Goal: Check status: Check status

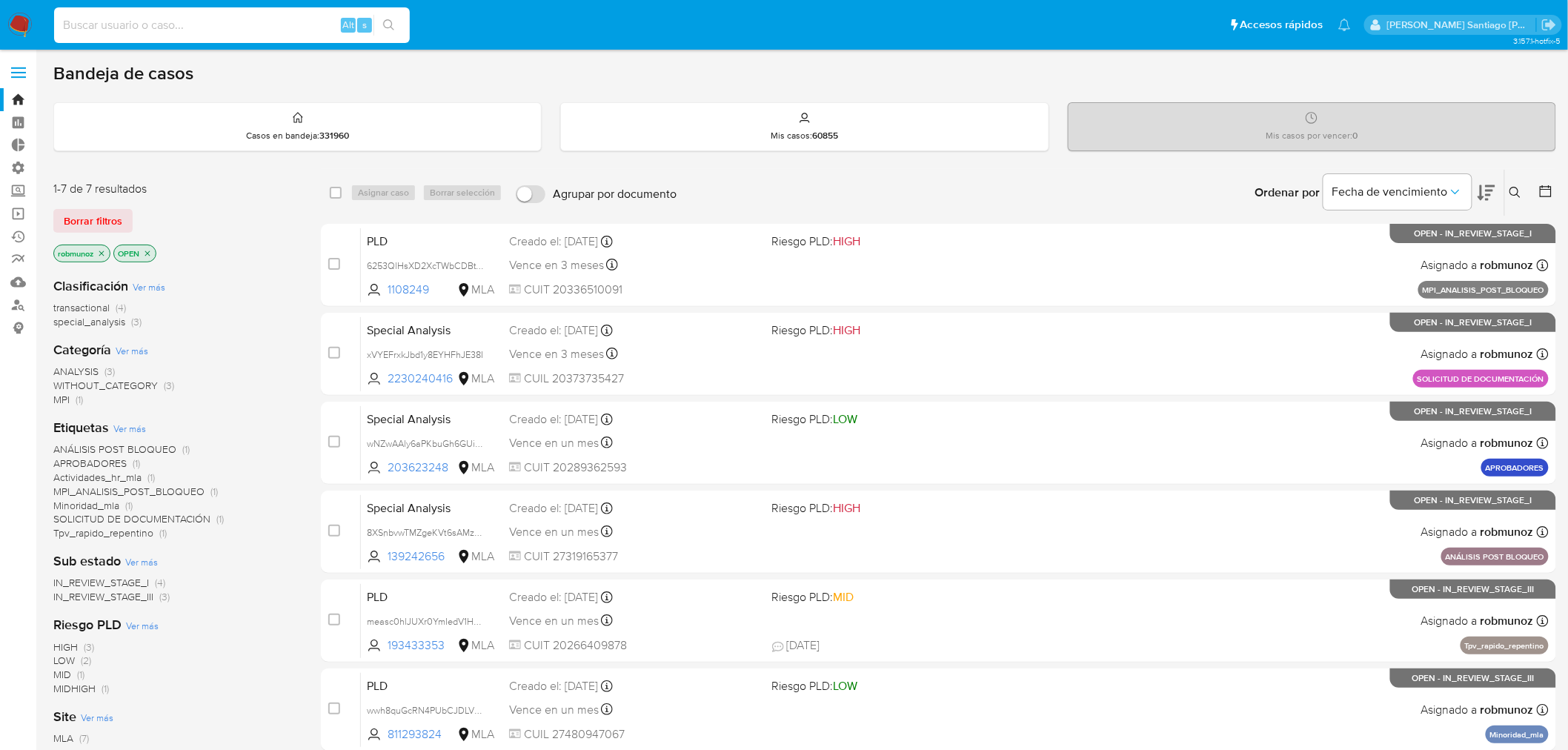
click at [247, 24] on input at bounding box center [232, 26] width 356 height 19
type input "UP1OxkHZt0vnuXAFjVTdecre"
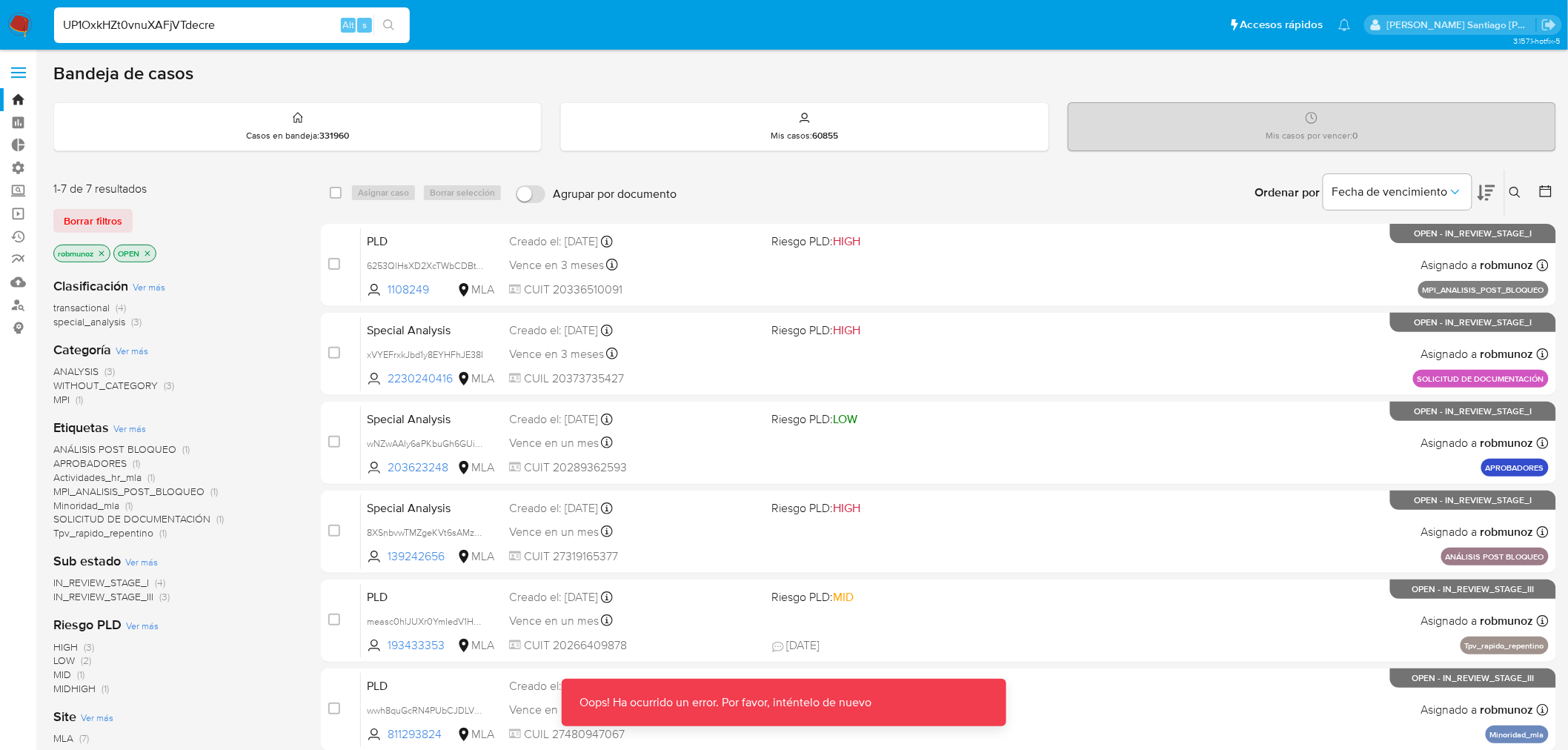
click at [22, 33] on img at bounding box center [19, 25] width 26 height 26
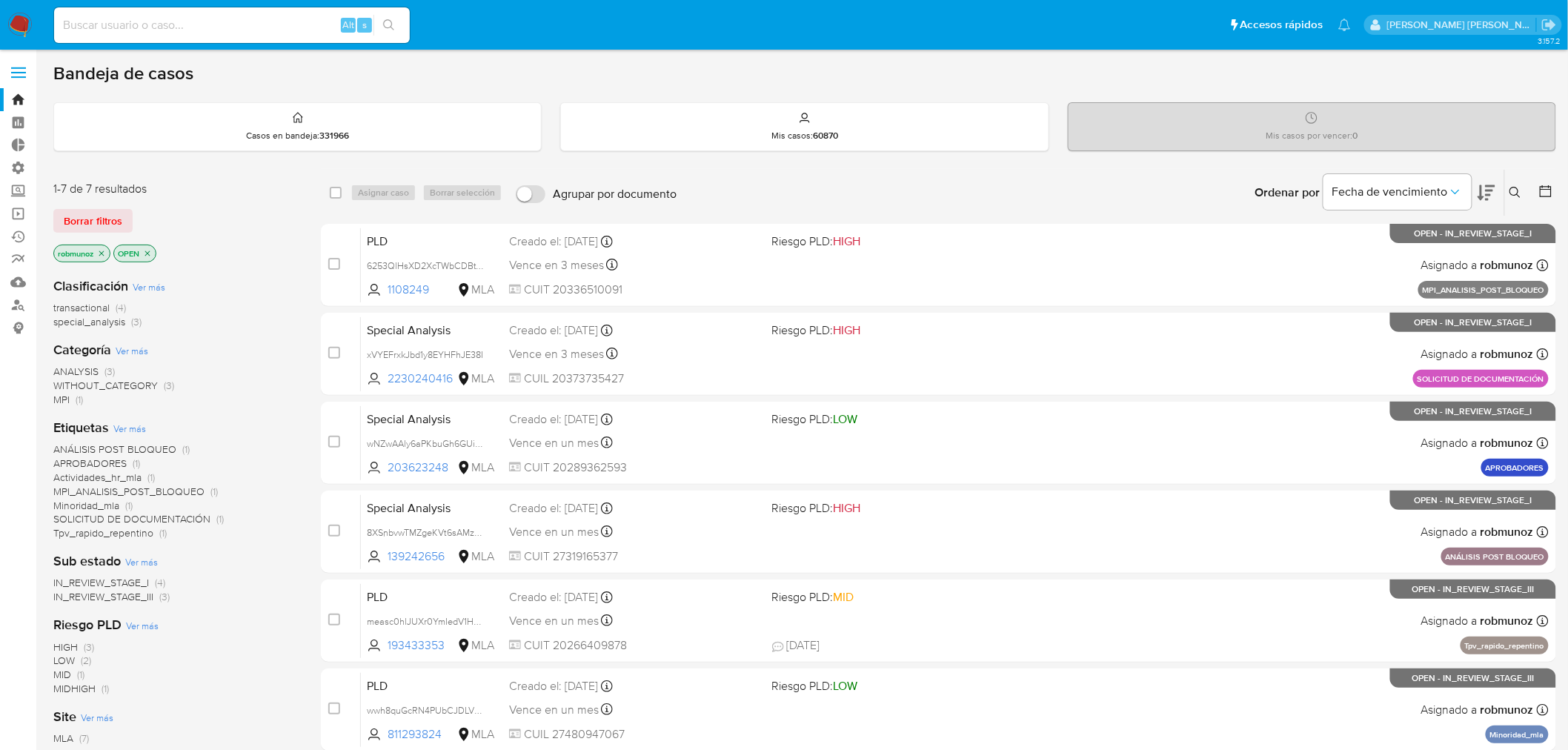
drag, startPoint x: 232, startPoint y: 8, endPoint x: 234, endPoint y: 22, distance: 14.1
click at [233, 10] on div "Alt s" at bounding box center [232, 25] width 356 height 35
click at [234, 26] on input at bounding box center [232, 26] width 356 height 19
paste input "UP1OxkHZt0vnuXAFjVTdecre"
type input "UP1OxkHZt0vnuXAFjVTdecre"
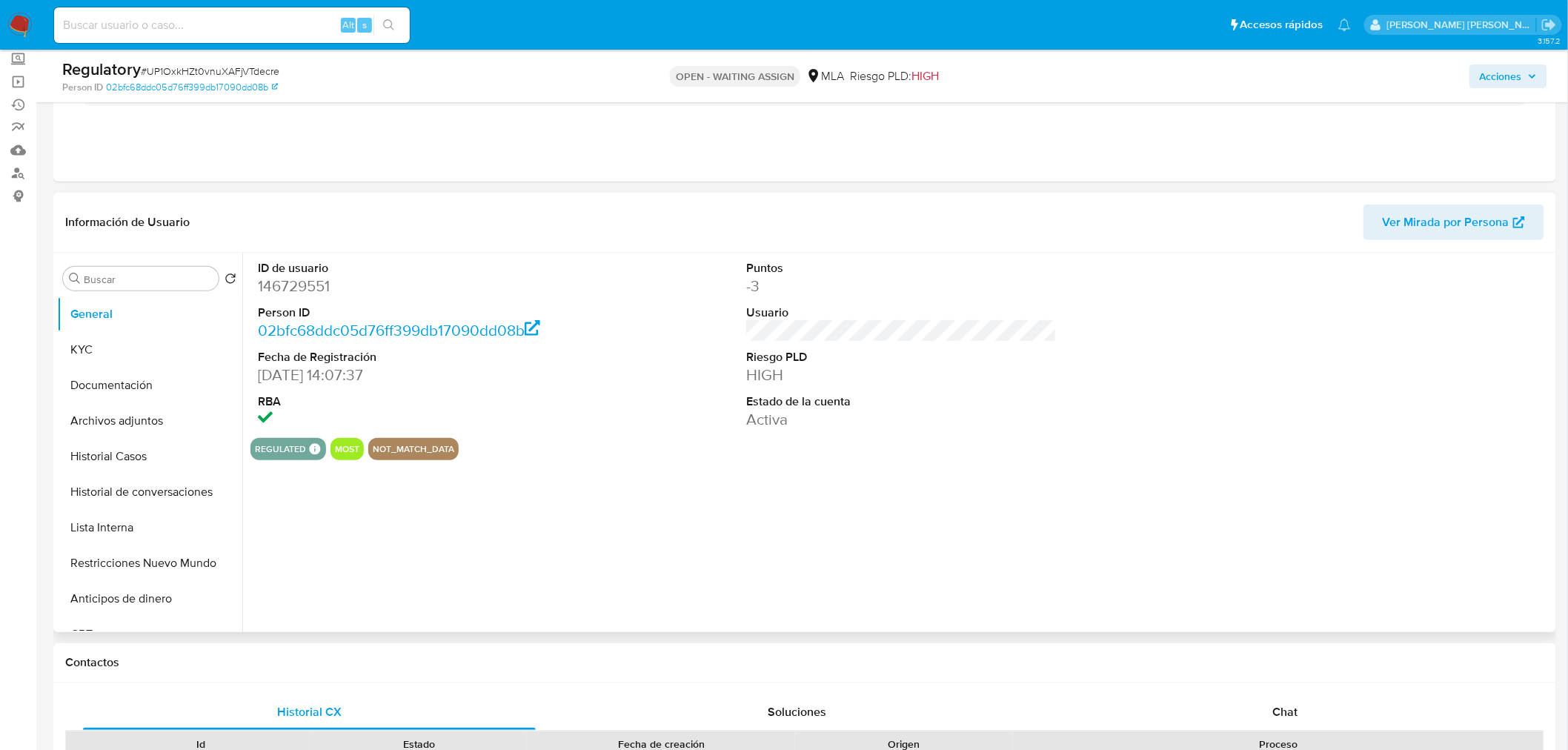
scroll to position [165, 0]
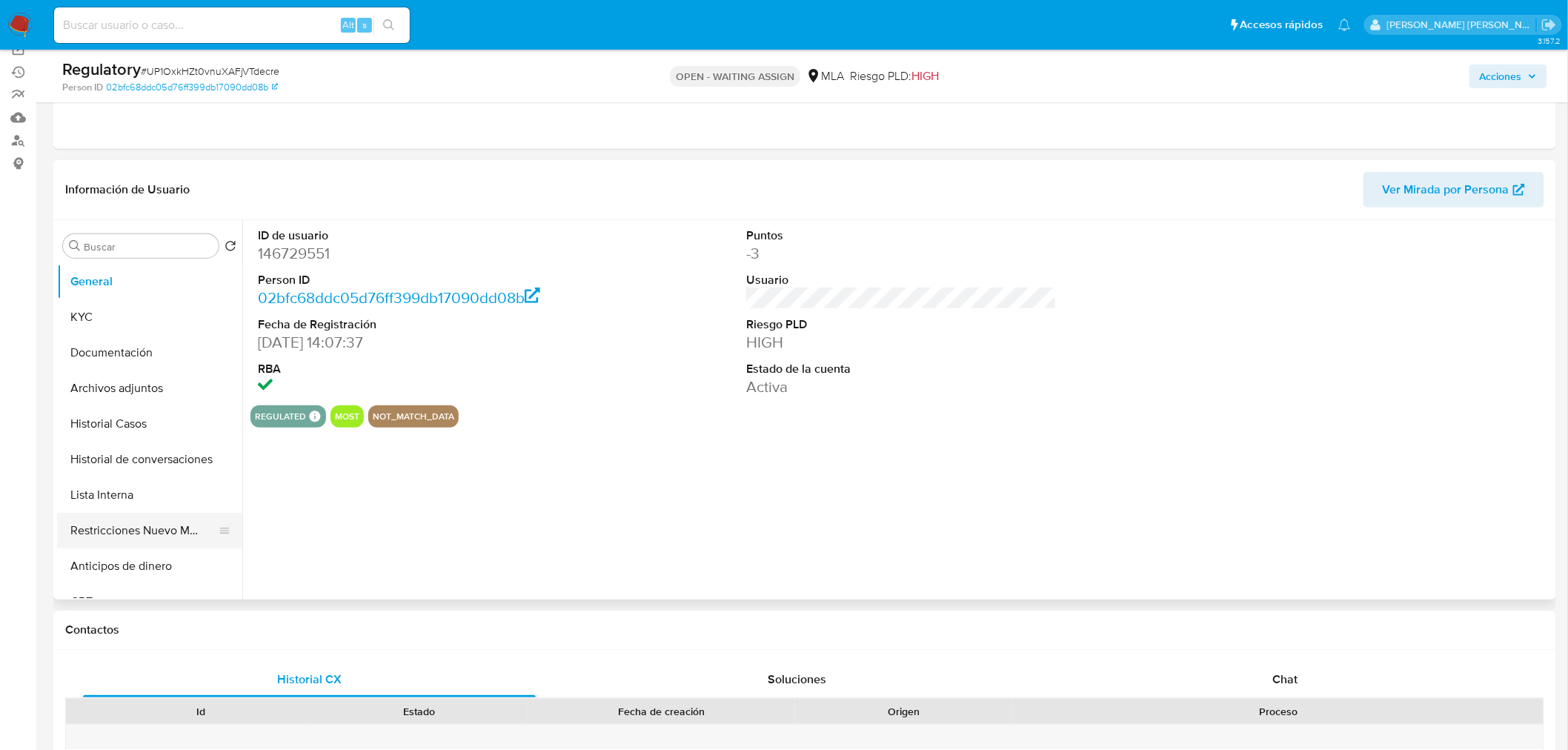
select select "10"
click at [121, 531] on button "Restricciones Nuevo Mundo" at bounding box center [144, 531] width 173 height 35
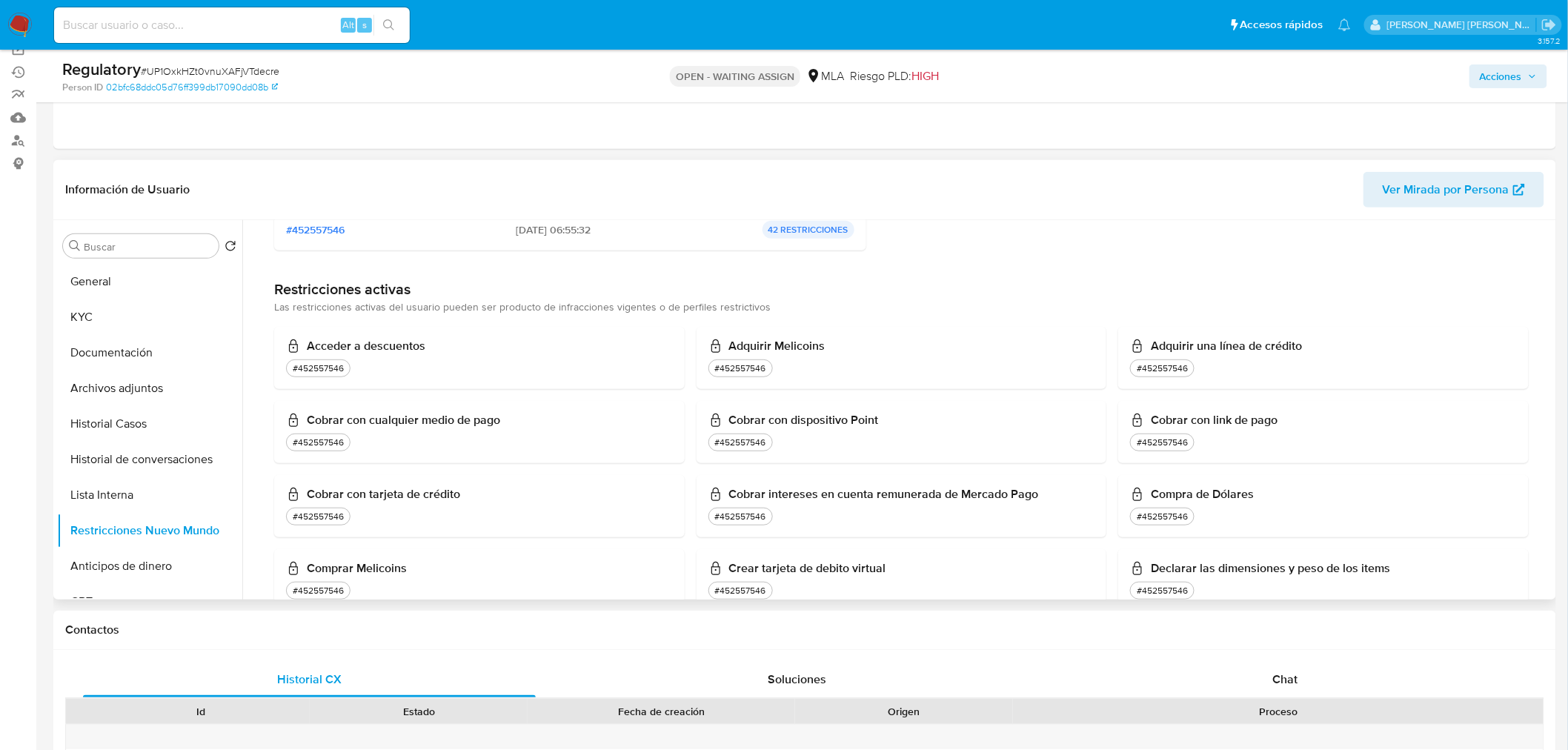
scroll to position [329, 0]
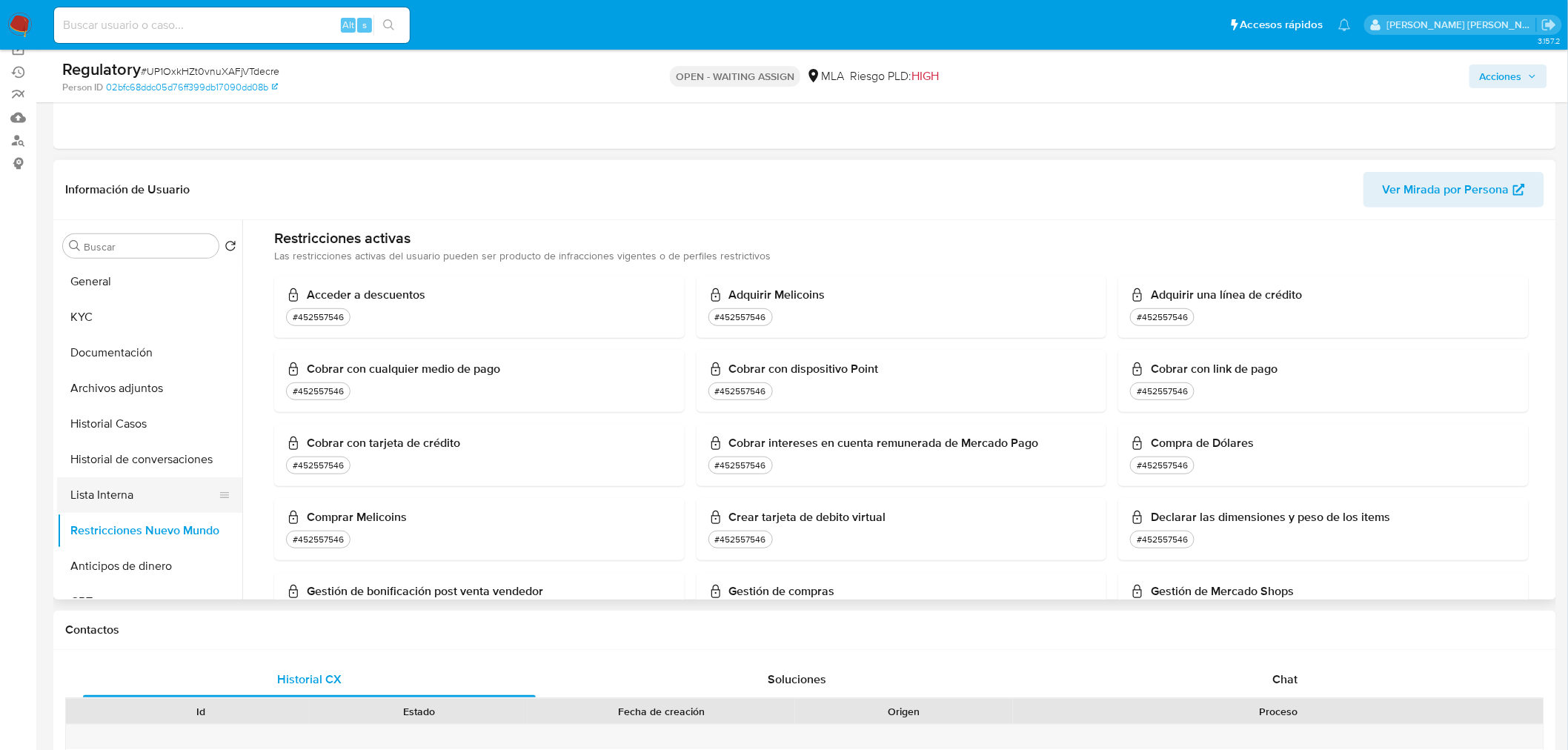
click at [135, 488] on button "Lista Interna" at bounding box center [144, 495] width 173 height 35
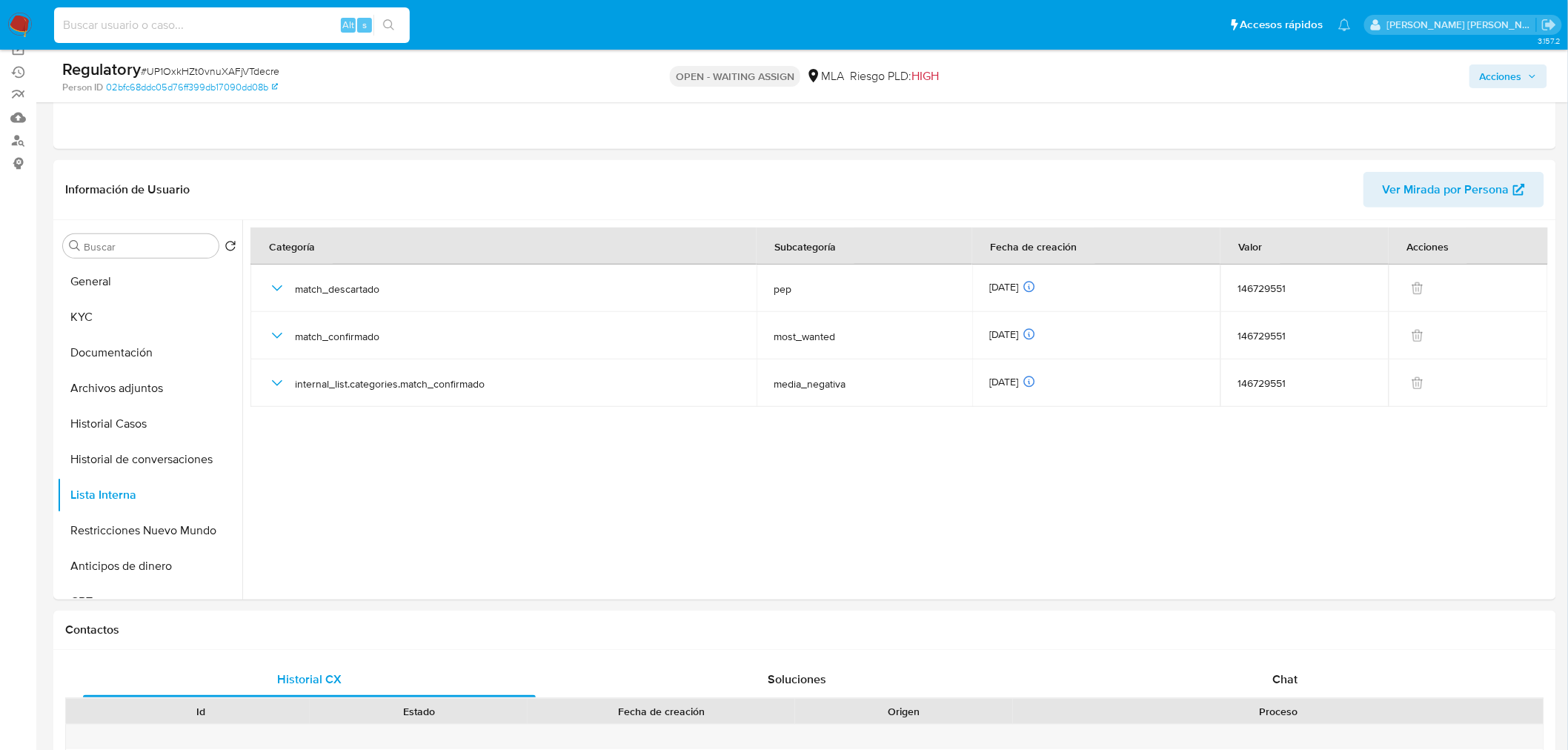
click at [213, 26] on input at bounding box center [232, 26] width 356 height 19
paste input "vWMFX7JoWj702JOQSGvhTyp3"
type input "vWMFX7JoWj702JOQSGvhTyp3"
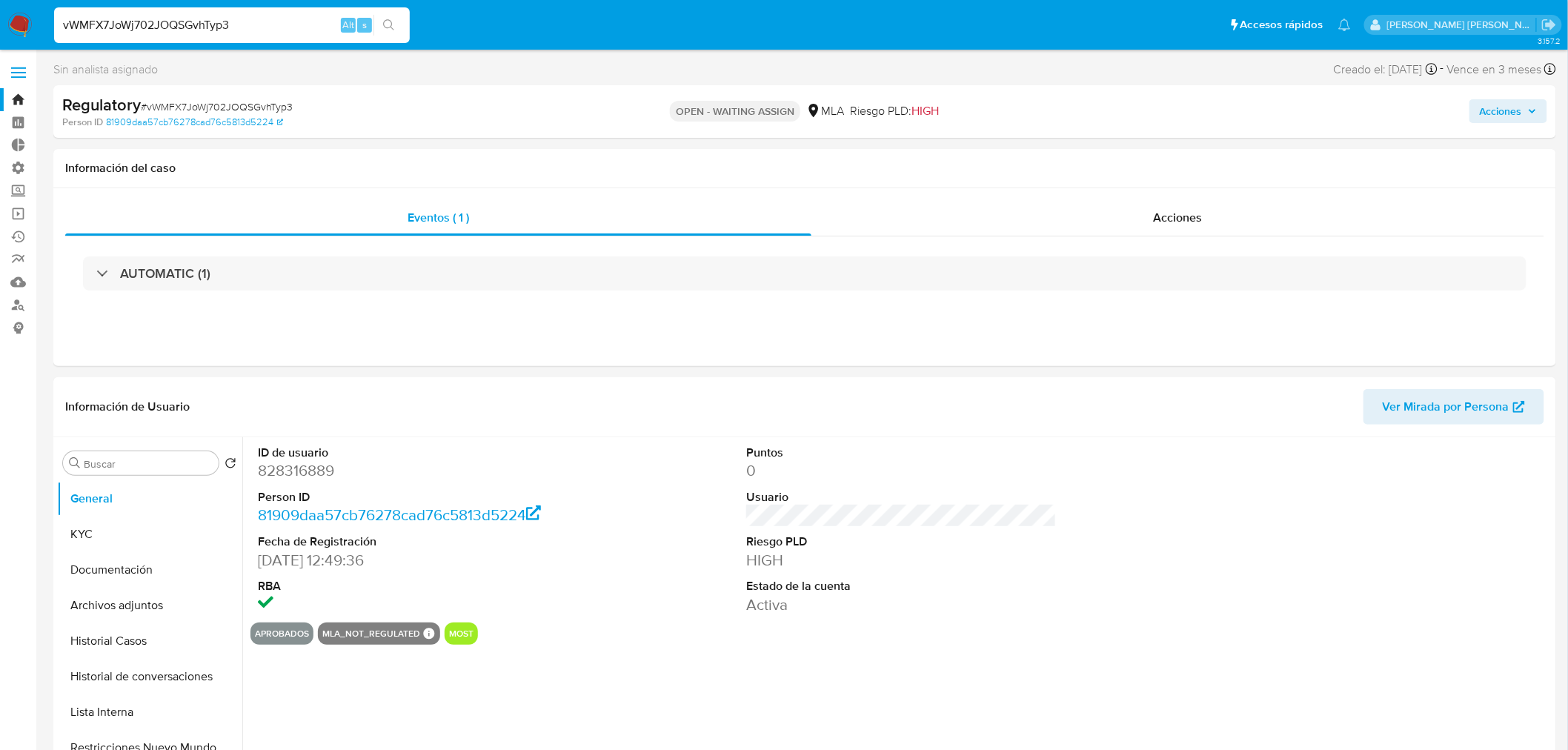
select select "10"
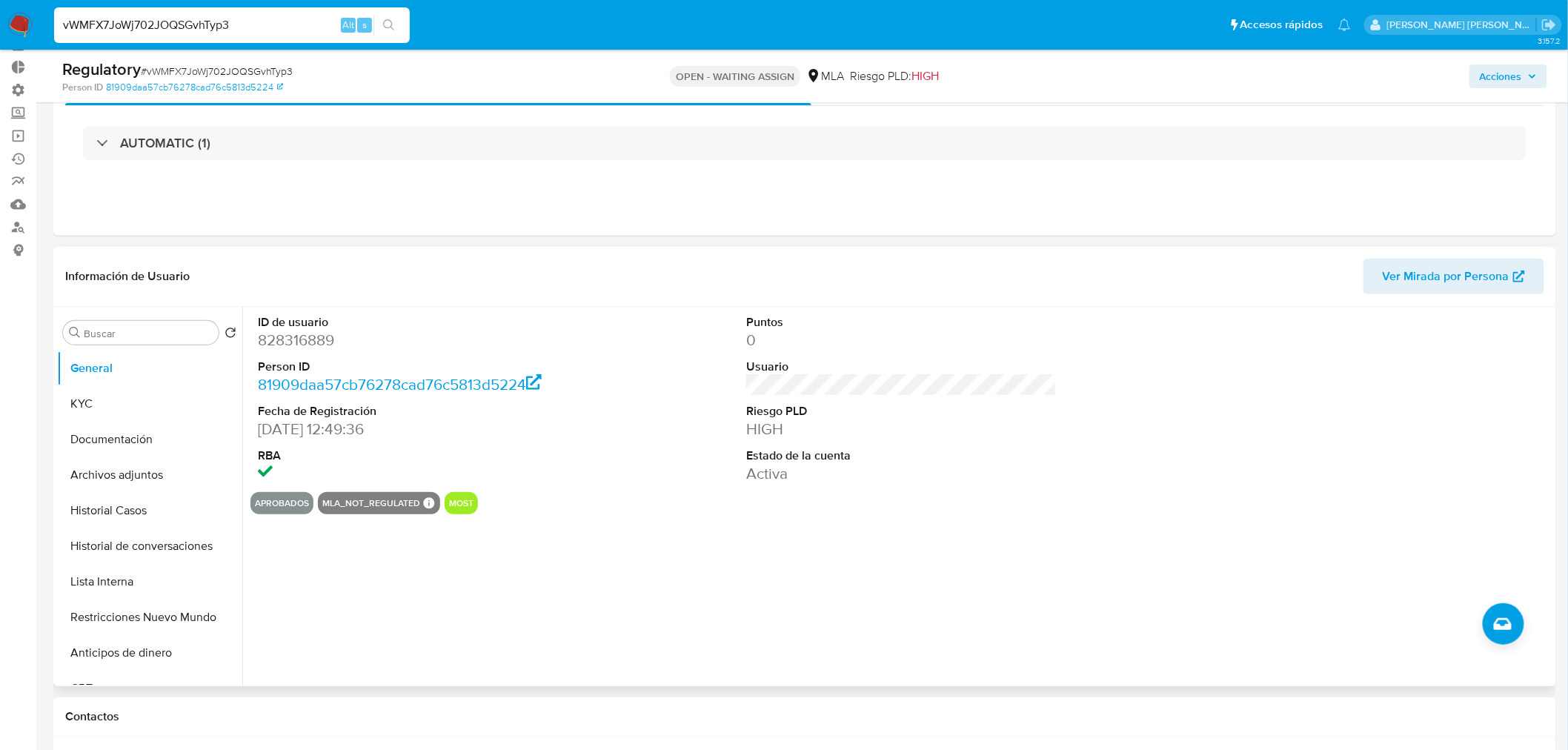
scroll to position [82, 0]
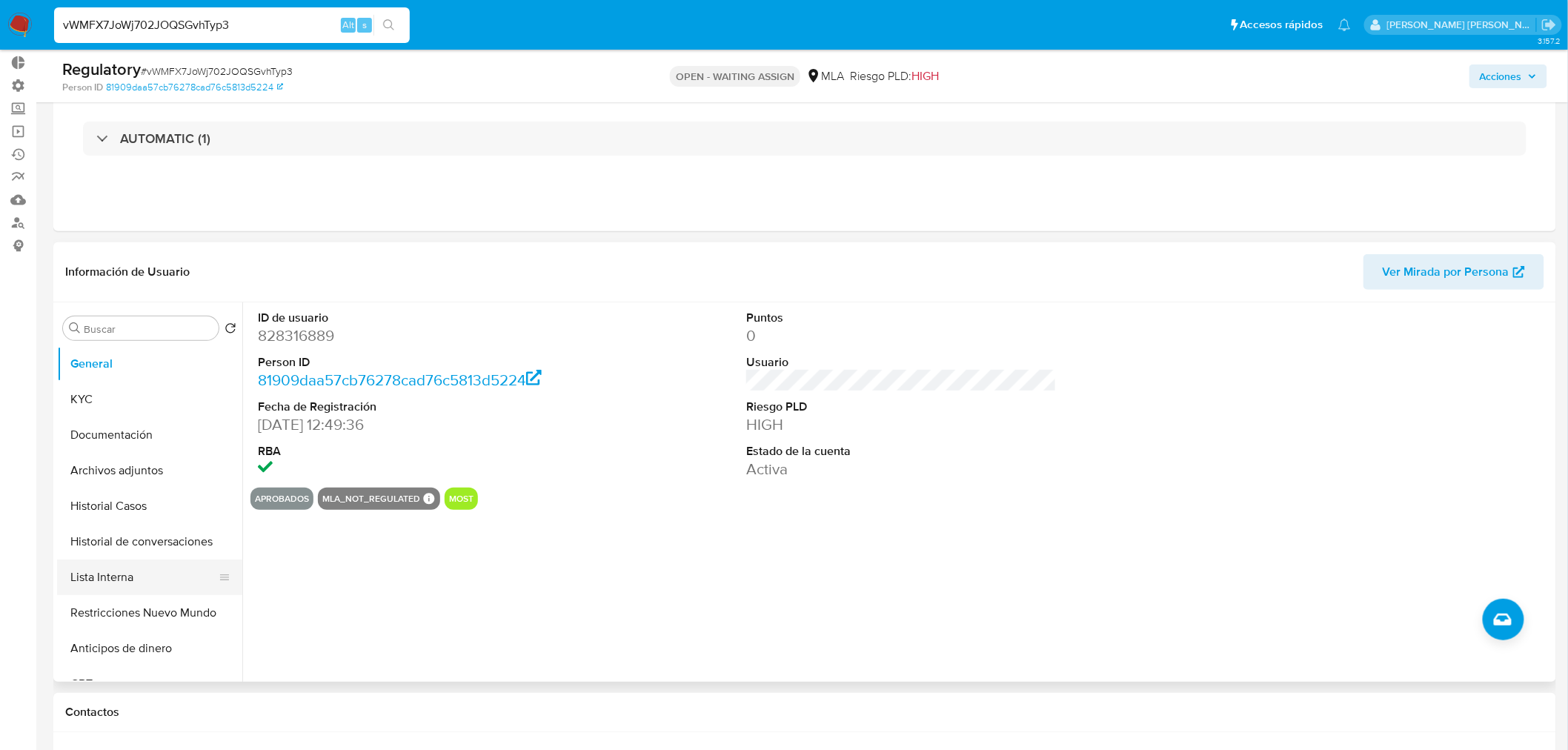
click at [162, 572] on button "Lista Interna" at bounding box center [144, 577] width 173 height 35
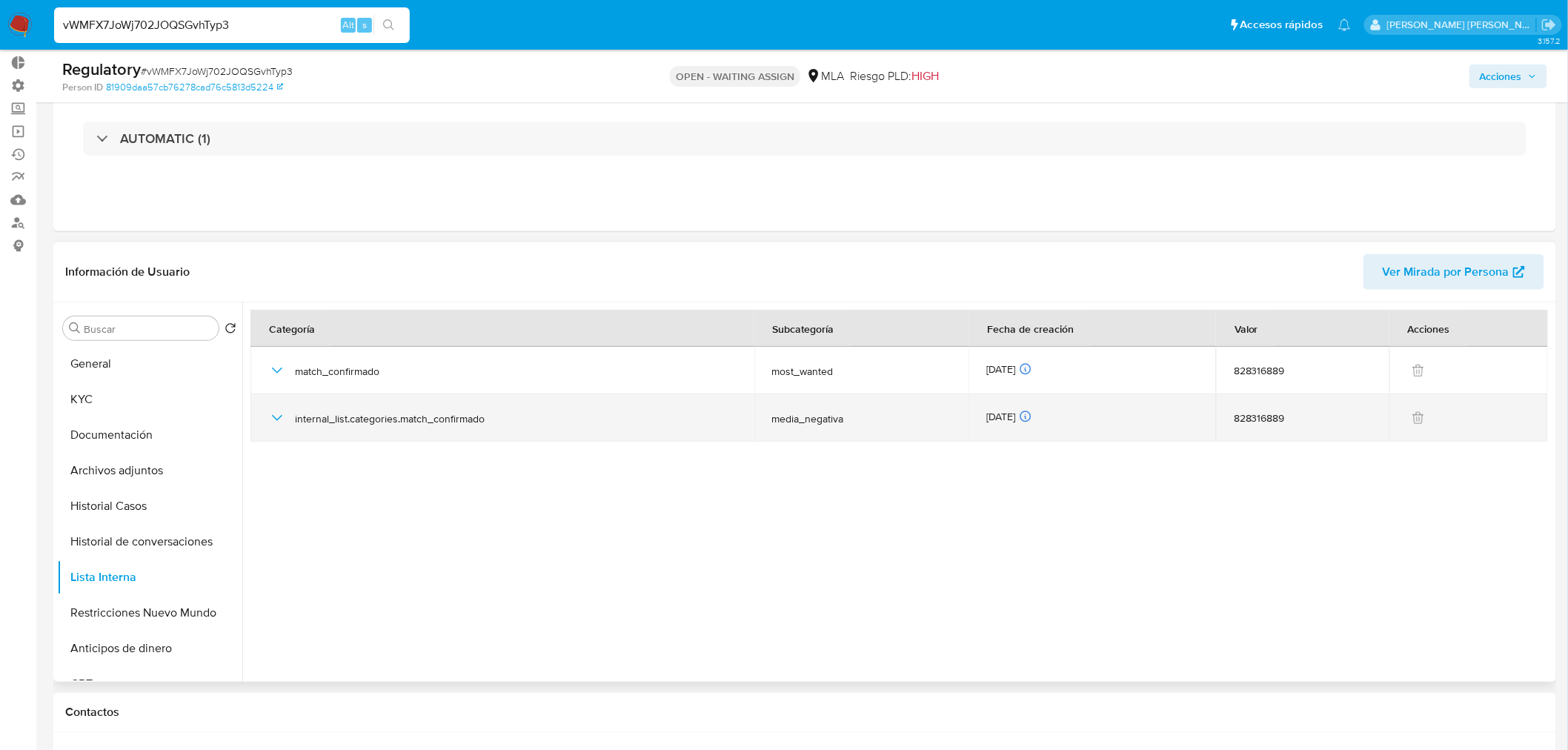
click at [262, 417] on td "internal_list.categories.match_confirmado" at bounding box center [503, 418] width 504 height 48
click at [283, 413] on icon "button" at bounding box center [277, 418] width 18 height 18
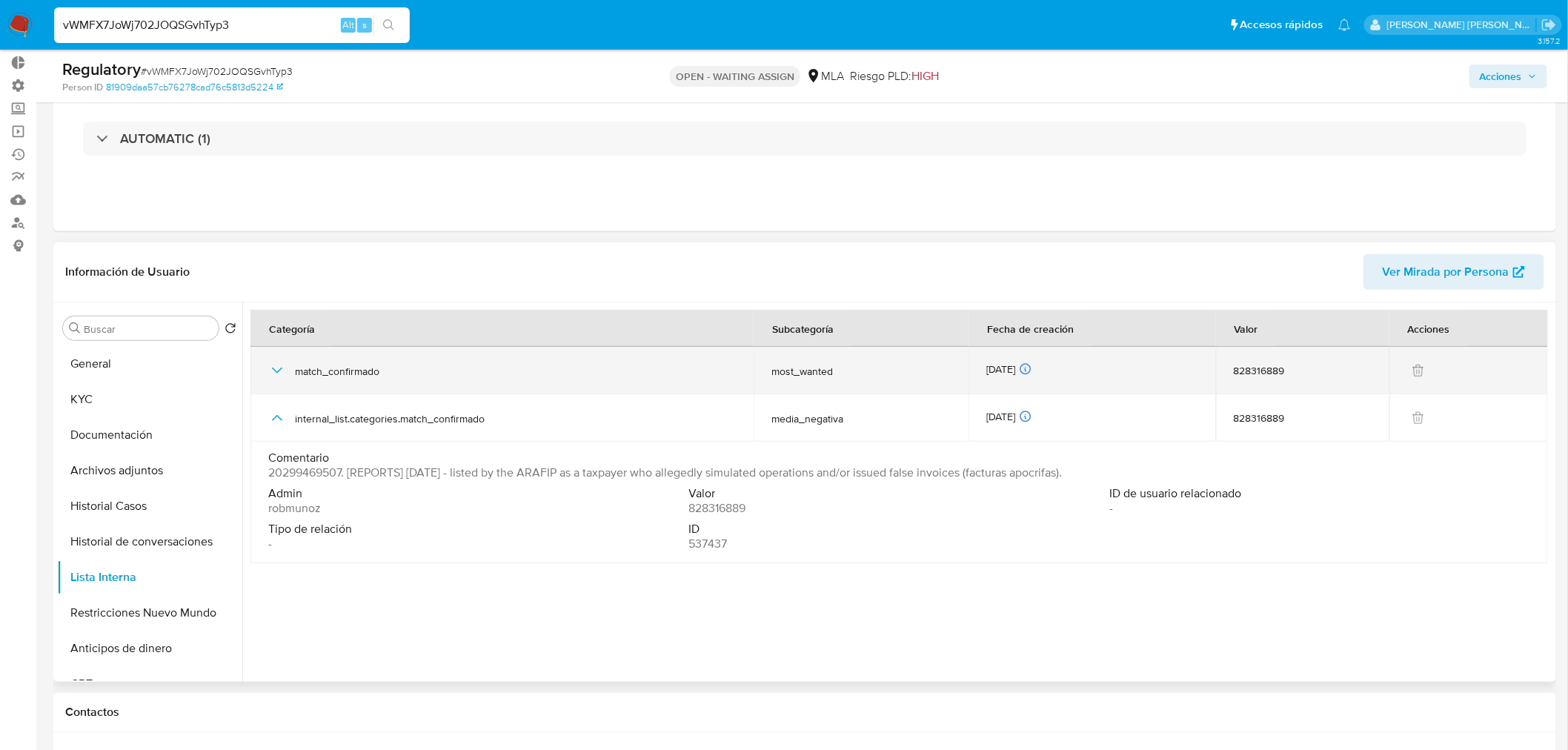
click at [269, 368] on icon "button" at bounding box center [277, 371] width 18 height 18
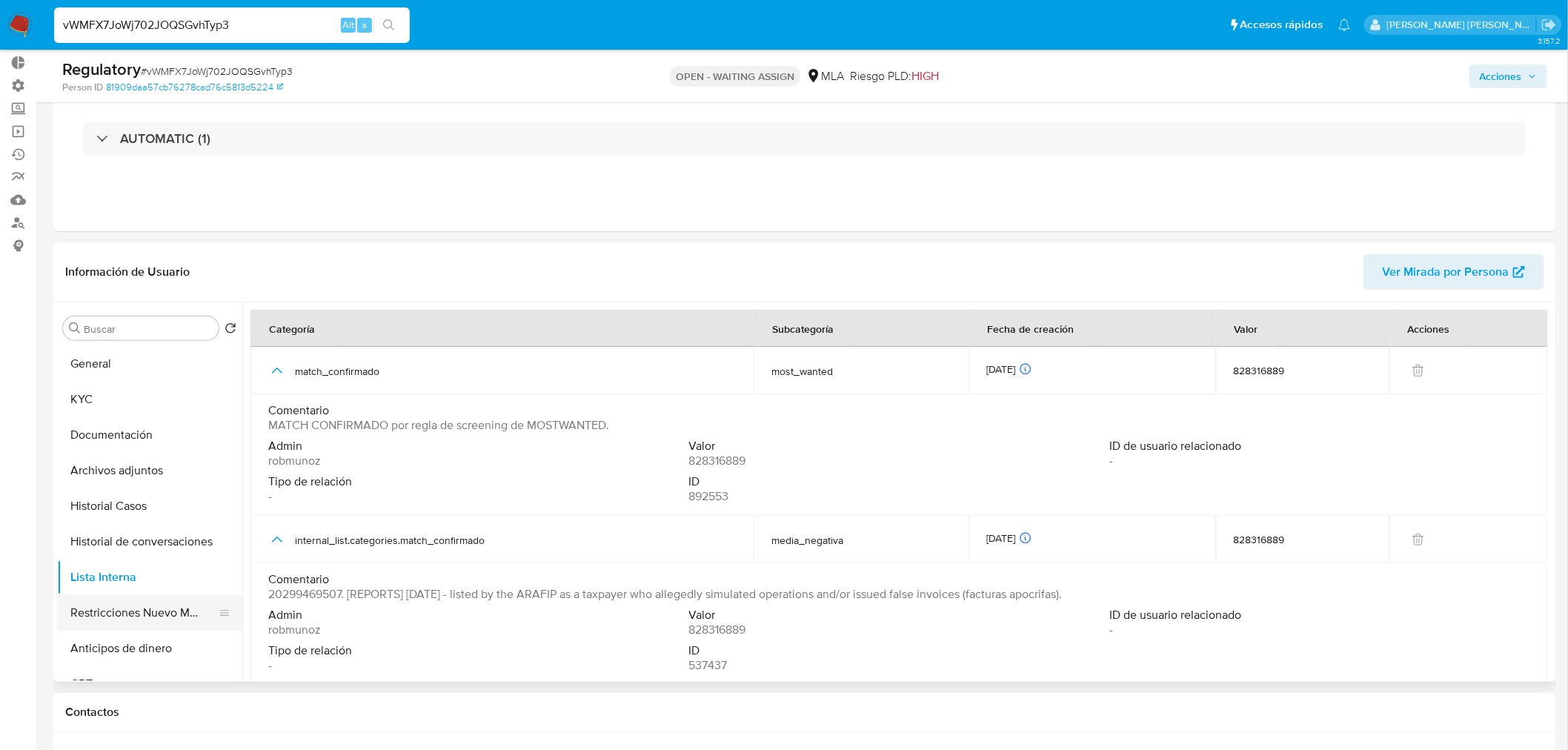
click at [129, 621] on button "Restricciones Nuevo Mundo" at bounding box center [144, 613] width 173 height 35
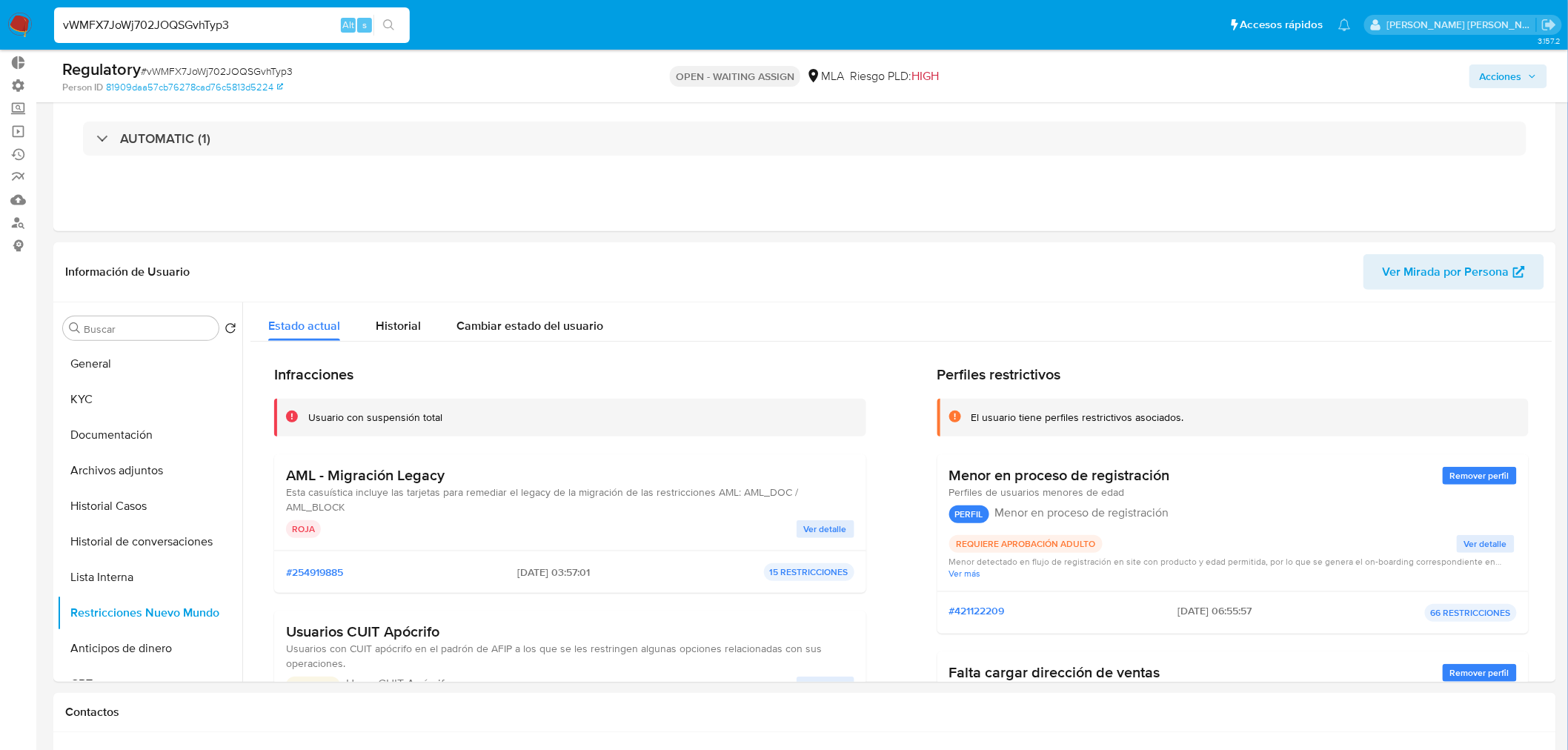
click at [202, 18] on input "vWMFX7JoWj702JOQSGvhTyp3" at bounding box center [232, 26] width 356 height 19
paste input "75emNq1VUlu16JNITAlpmRke"
type input "75emNq1VUlu16JNITAlpmRke"
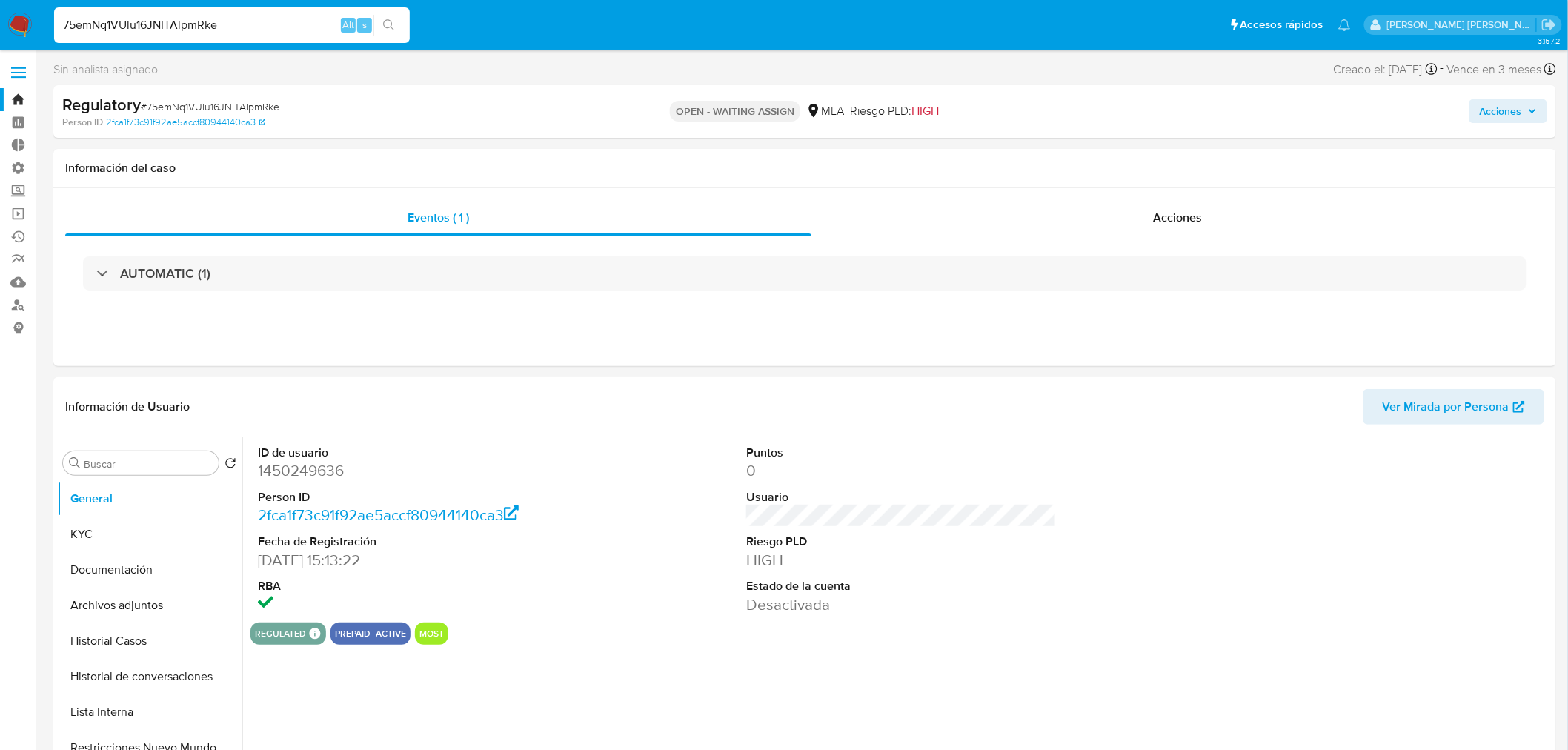
select select "10"
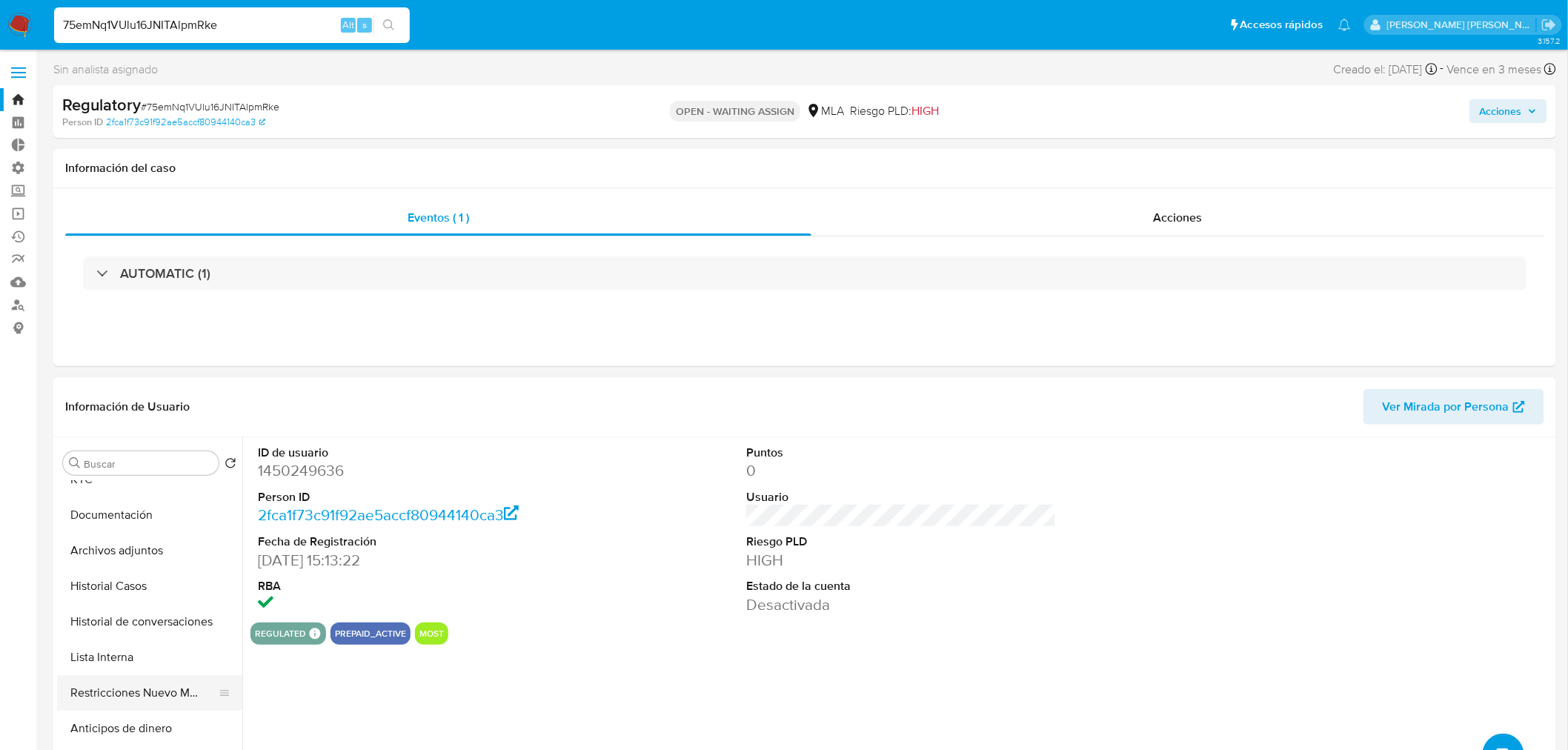
scroll to position [82, 0]
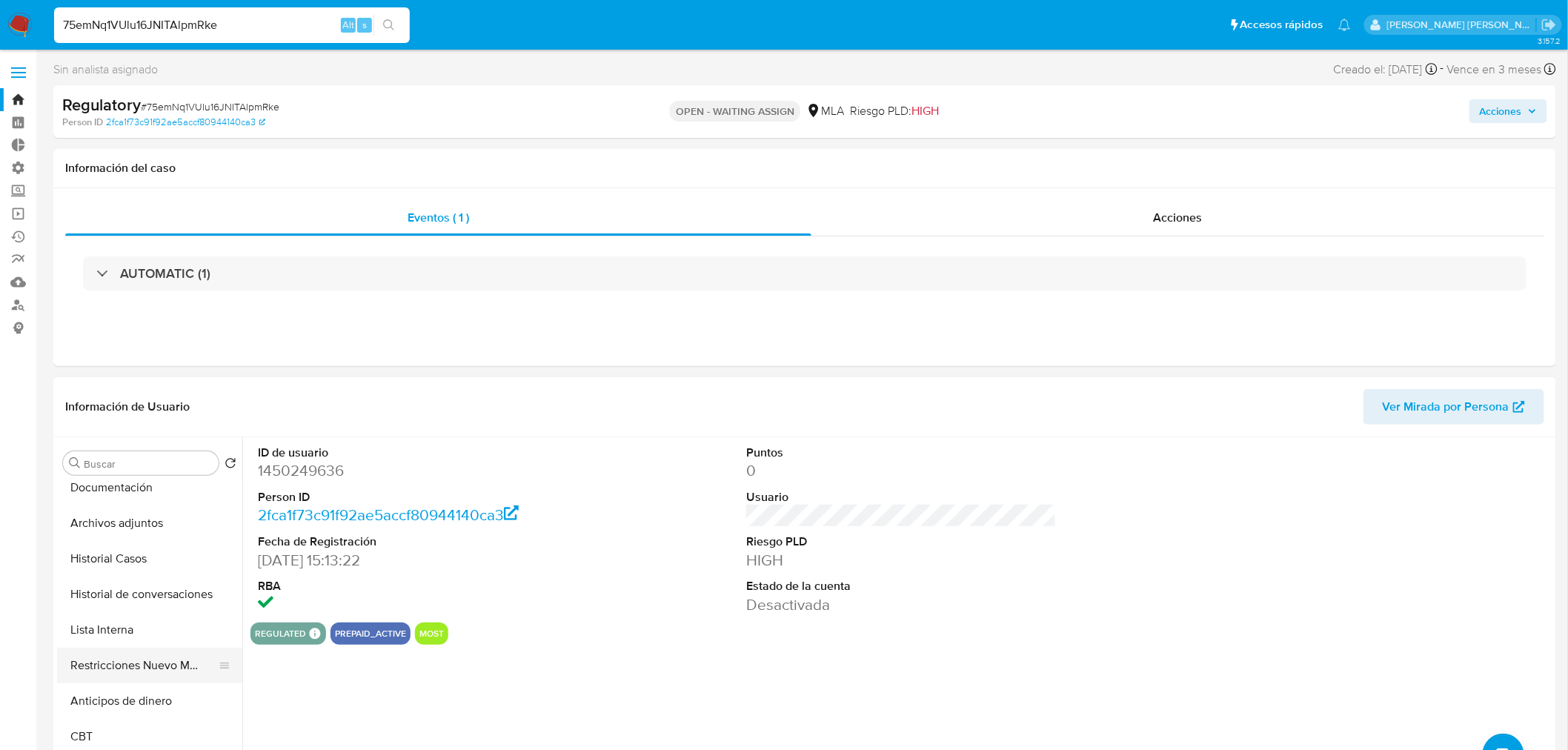
click at [144, 659] on button "Restricciones Nuevo Mundo" at bounding box center [144, 665] width 173 height 35
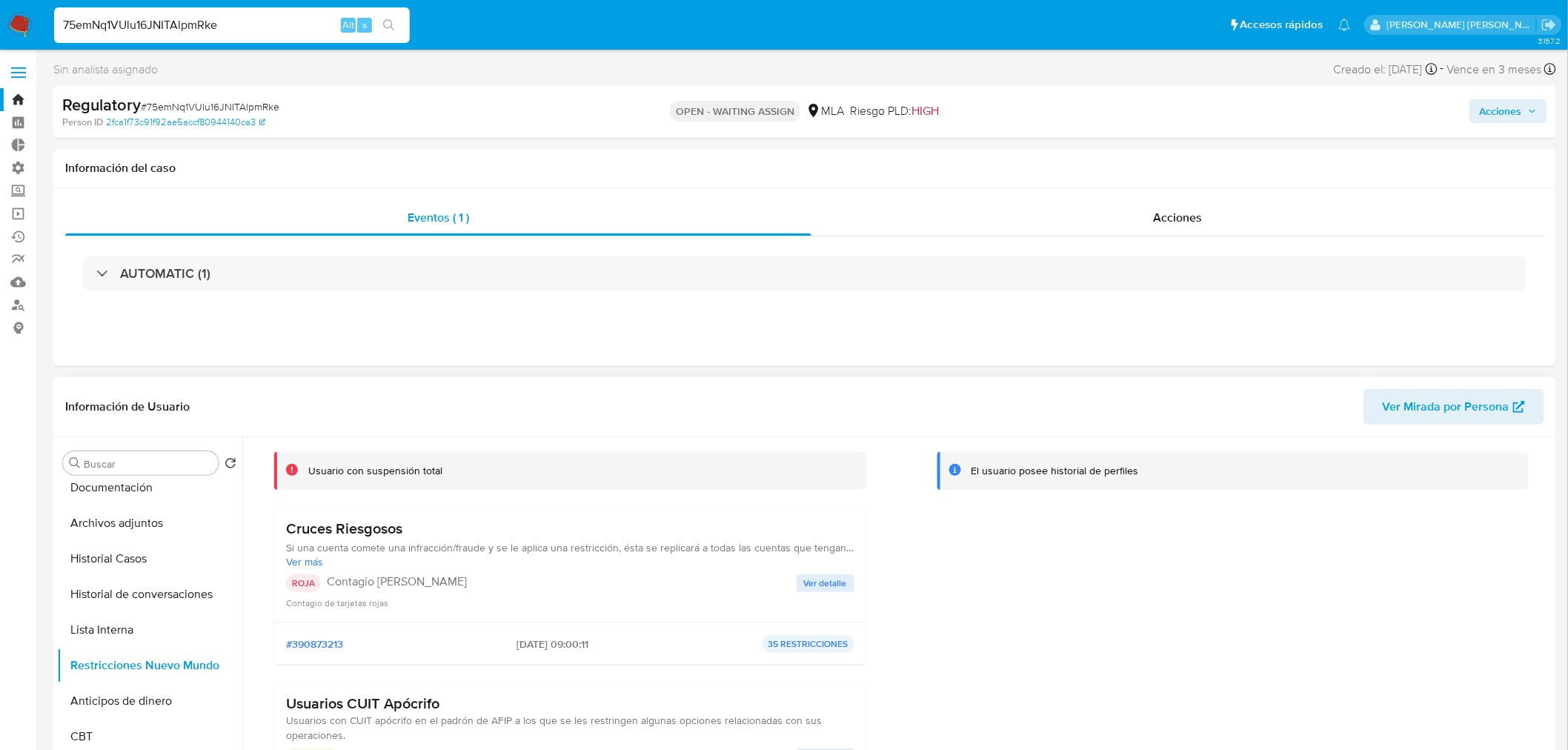
click at [836, 580] on span "Ver detalle" at bounding box center [825, 583] width 43 height 15
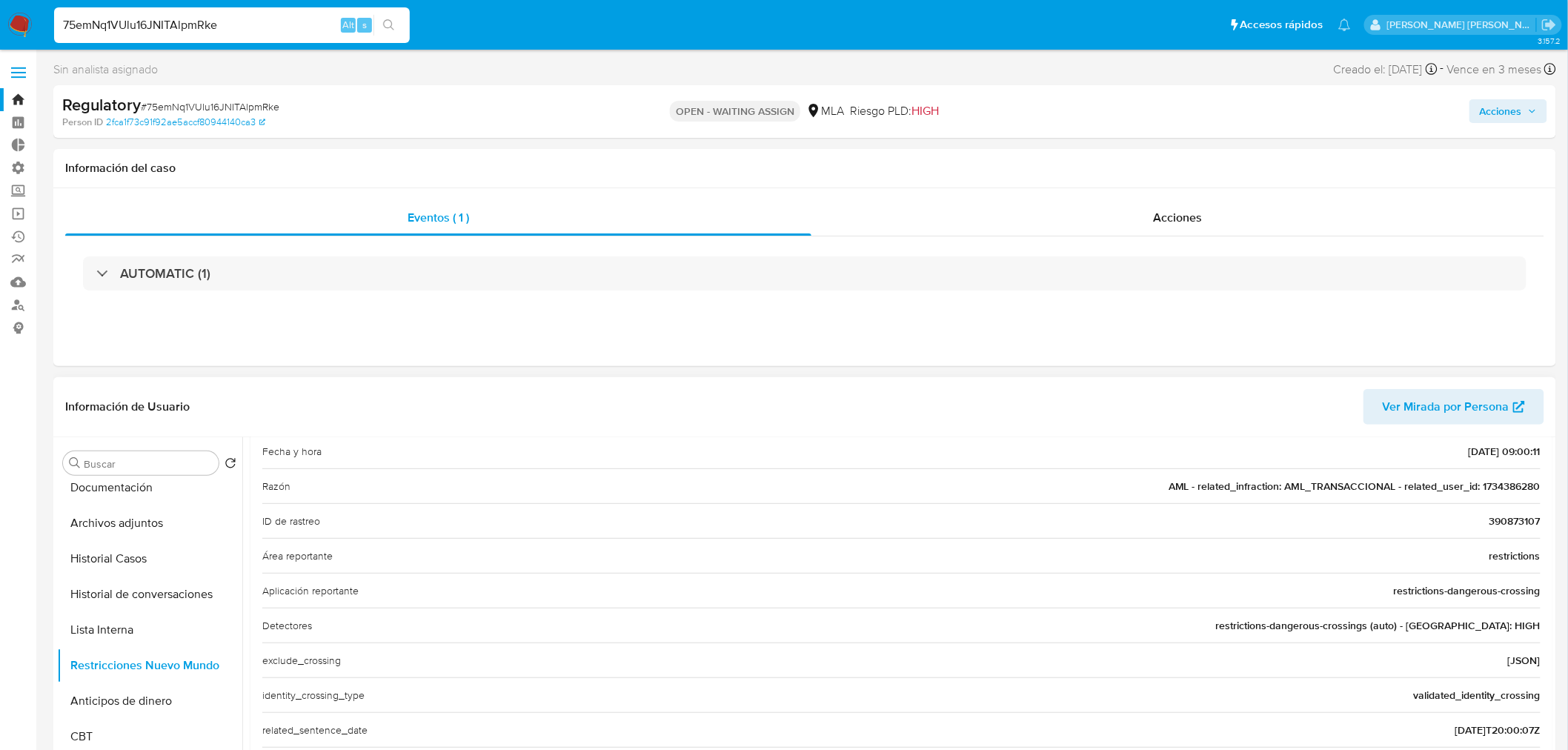
scroll to position [165, 0]
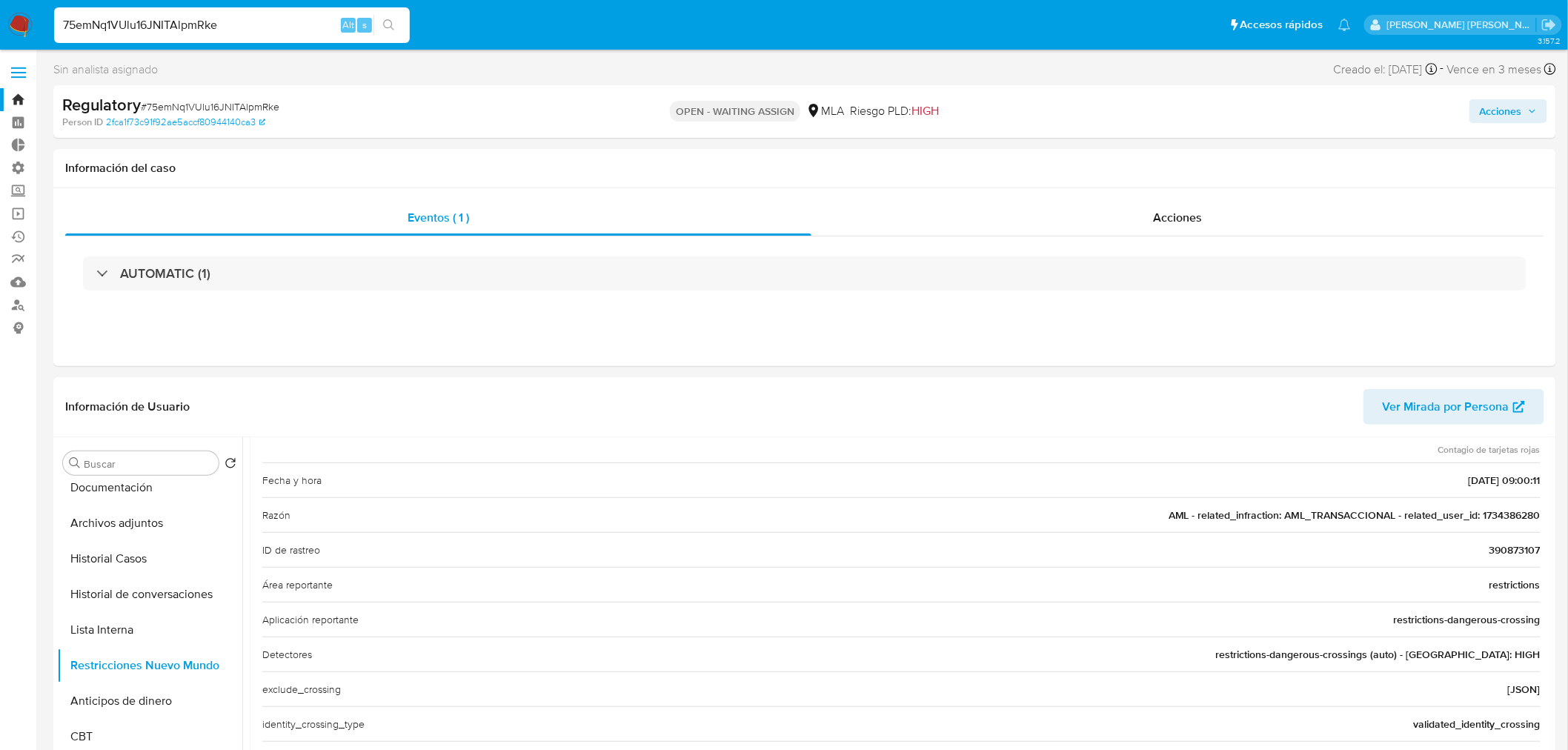
click at [270, 20] on input "75emNq1VUlu16JNITAlpmRke" at bounding box center [232, 26] width 356 height 19
click at [270, 21] on input "75emNq1VUlu16JNITAlpmRke" at bounding box center [232, 26] width 356 height 19
paste input "CRfg29YLtTOJuHMJyfnP9jNJ"
type input "CRfg29YLtTOJuHMJyfnP9jNJ"
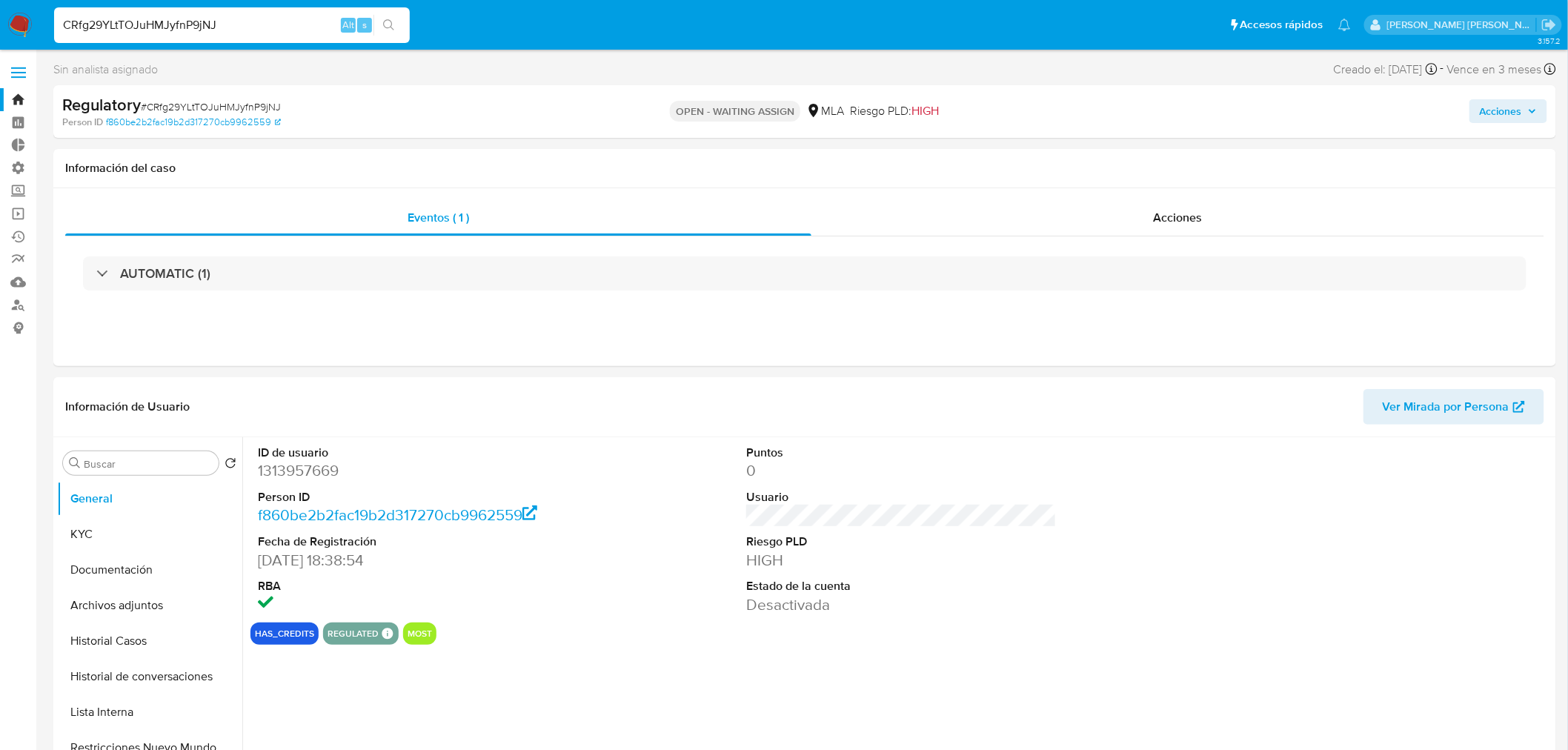
select select "10"
